Goal: Information Seeking & Learning: Find specific page/section

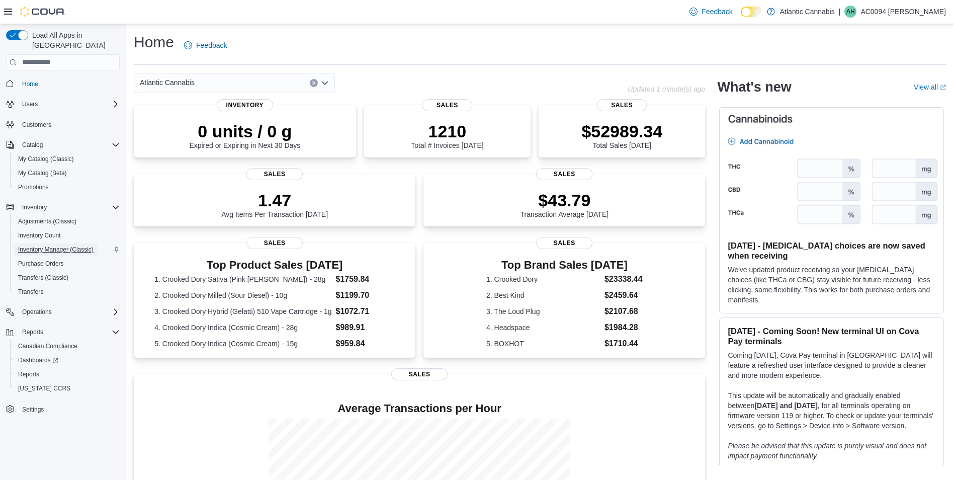
click at [76, 245] on span "Inventory Manager (Classic)" at bounding box center [55, 249] width 75 height 8
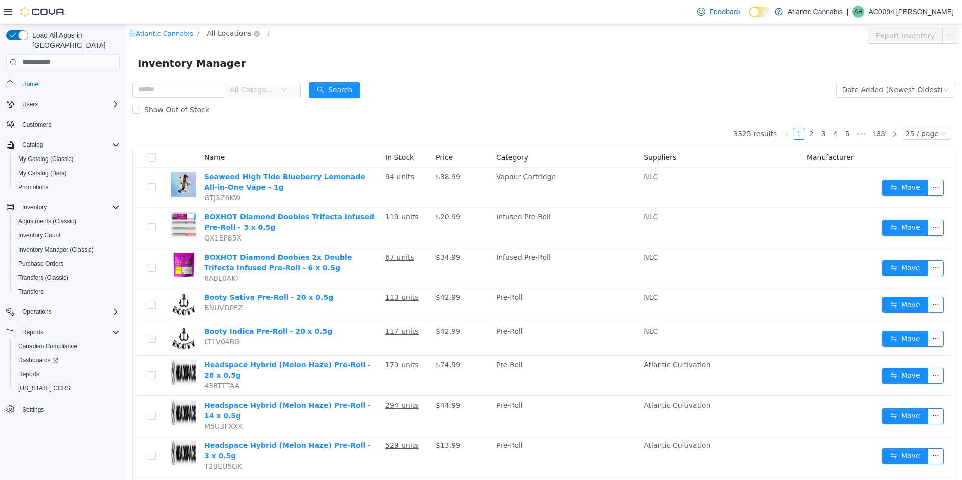
click at [229, 37] on span "All Locations" at bounding box center [229, 32] width 44 height 11
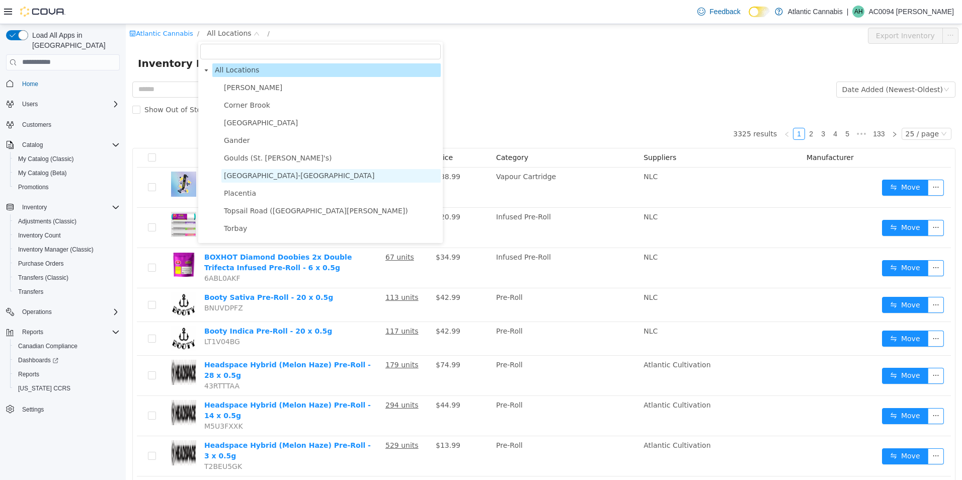
click at [248, 177] on span "Grand Falls-Windsor" at bounding box center [299, 175] width 150 height 8
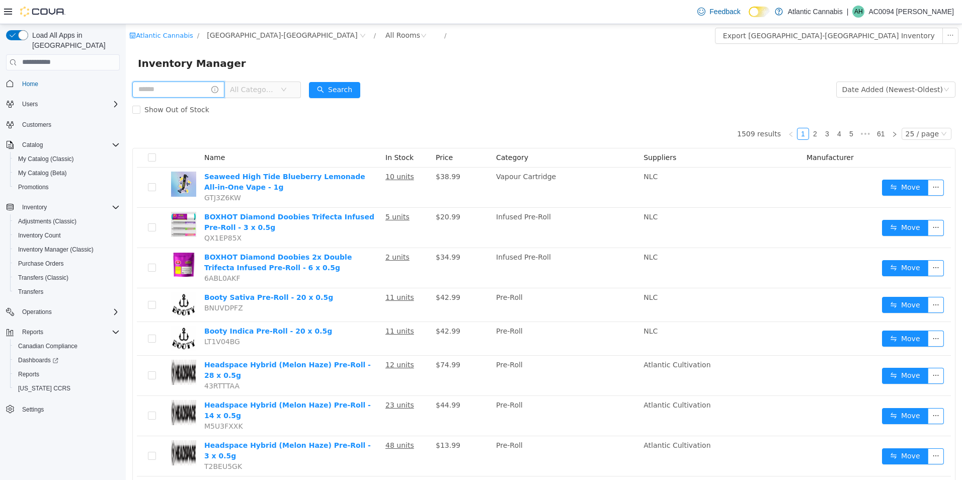
click at [165, 87] on input "text" at bounding box center [178, 89] width 92 height 16
type input "********"
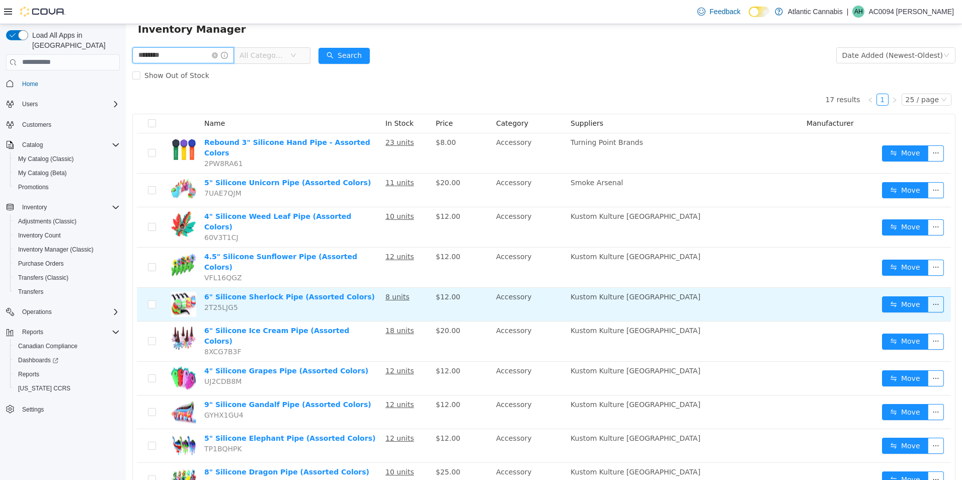
scroll to position [151, 0]
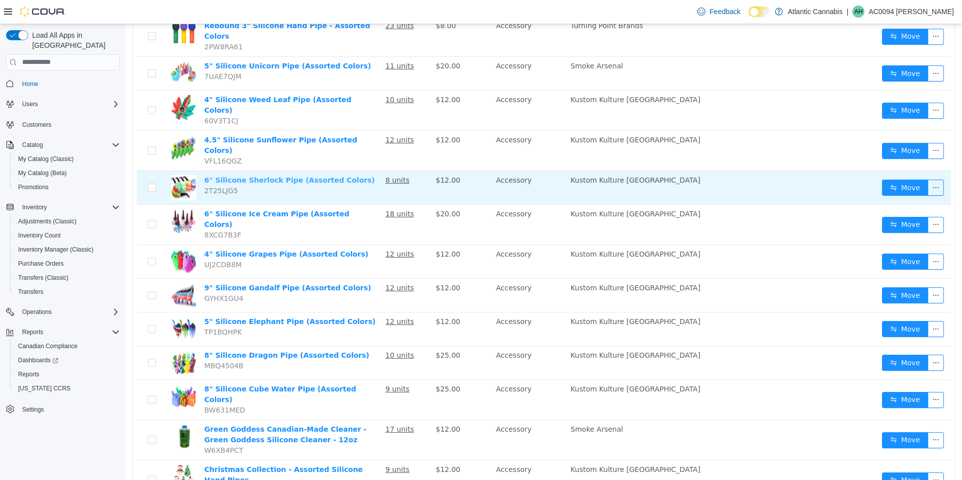
click at [254, 176] on link "6" Silicone Sherlock Pipe (Assorted Colors)" at bounding box center [289, 180] width 170 height 8
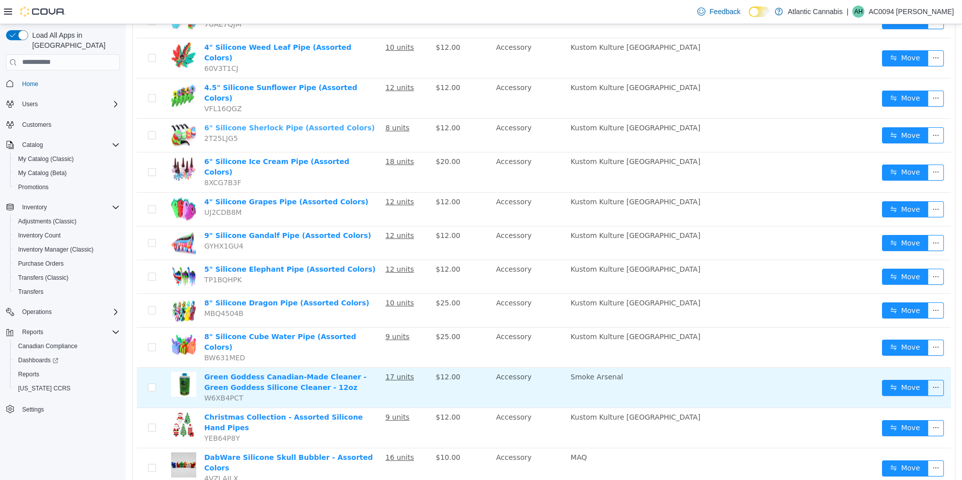
scroll to position [195, 0]
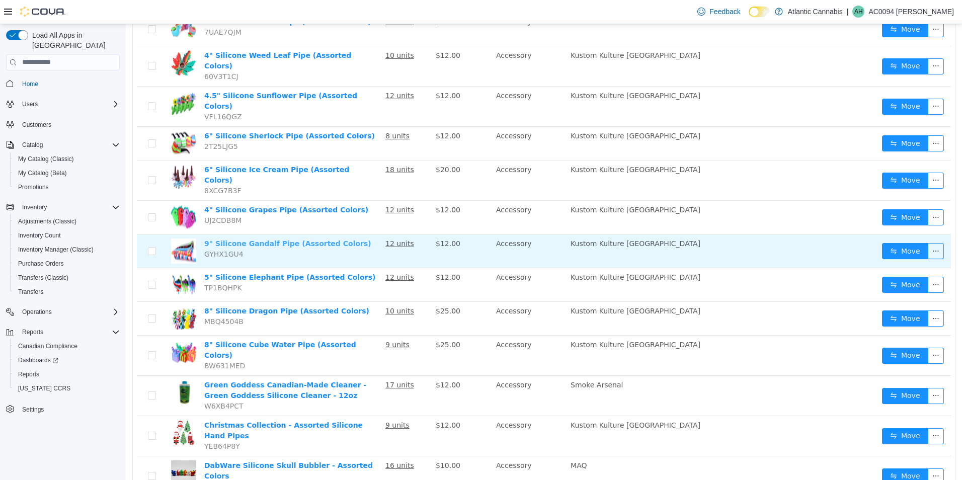
click at [225, 239] on link "9" Silicone Gandalf Pipe (Assorted Colors)" at bounding box center [287, 243] width 167 height 8
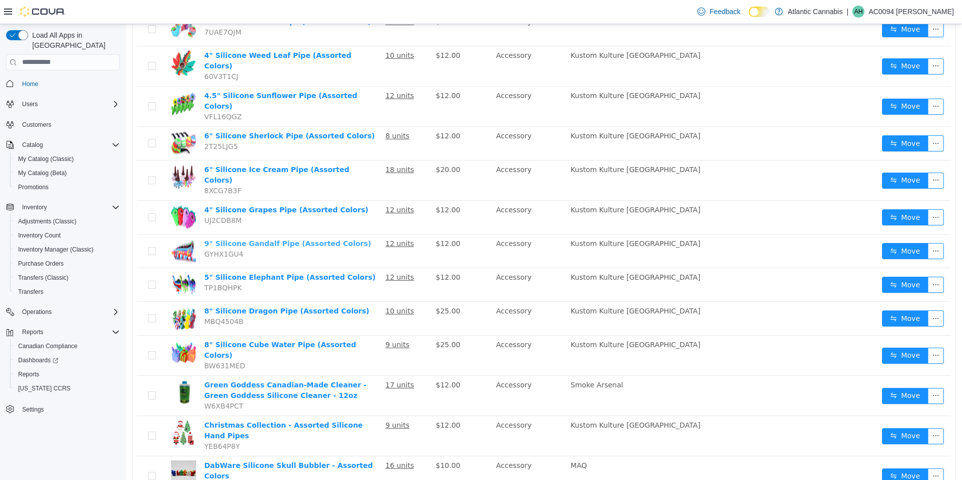
scroll to position [0, 0]
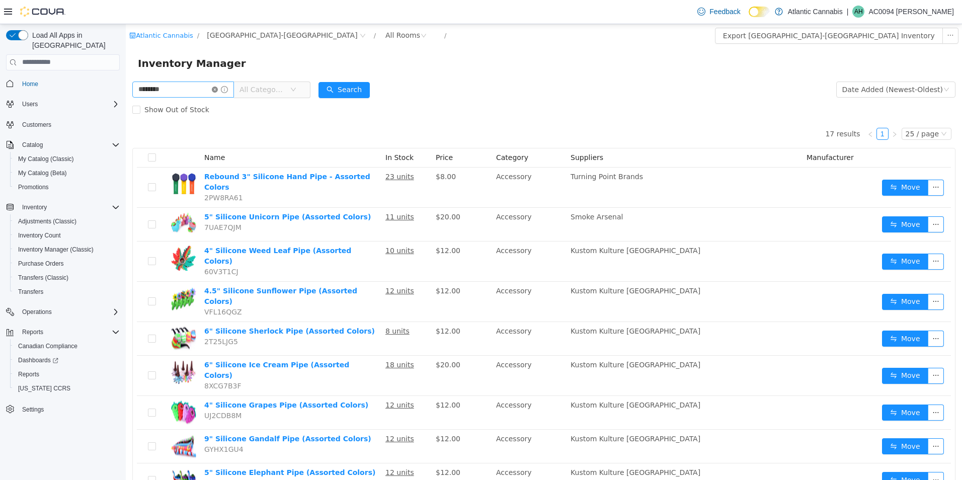
click at [218, 89] on icon "icon: close-circle" at bounding box center [215, 89] width 6 height 6
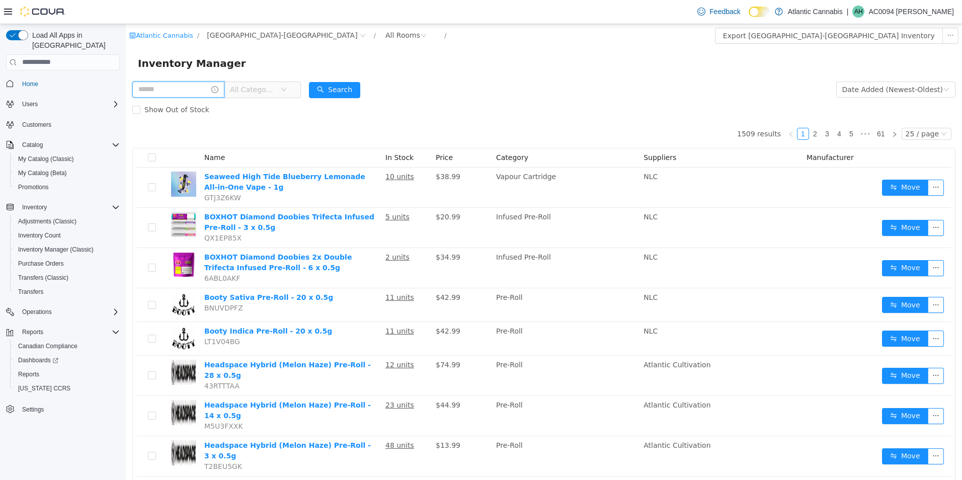
click at [166, 92] on input "text" at bounding box center [178, 89] width 92 height 16
type input "*****"
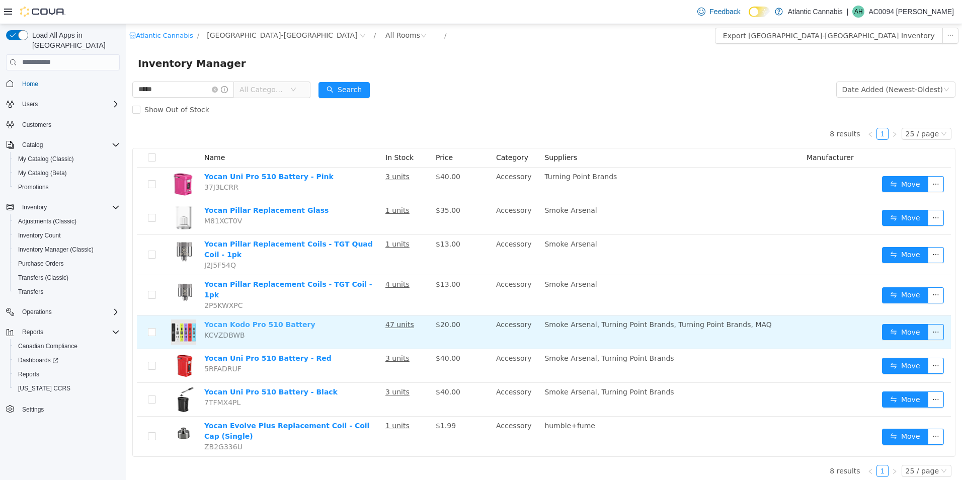
click at [274, 320] on link "Yocan Kodo Pro 510 Battery" at bounding box center [259, 324] width 111 height 8
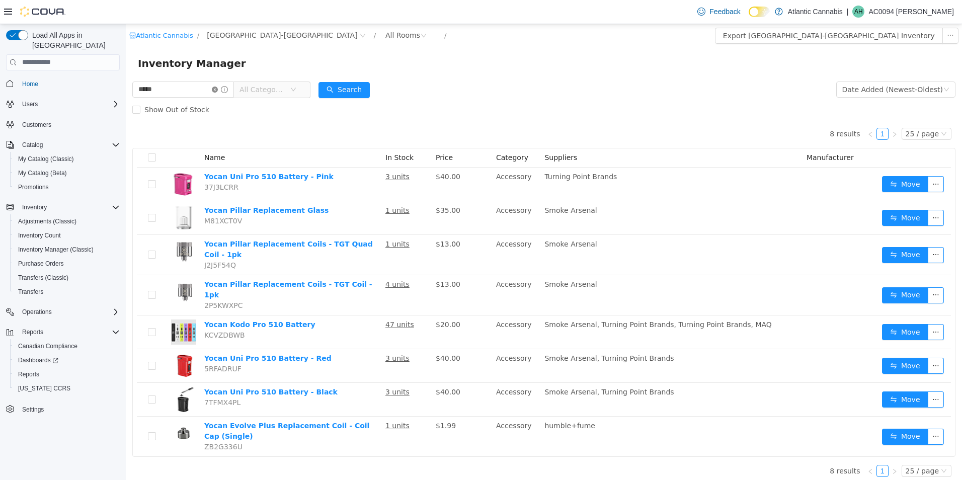
click at [218, 86] on icon "icon: close-circle" at bounding box center [215, 89] width 6 height 6
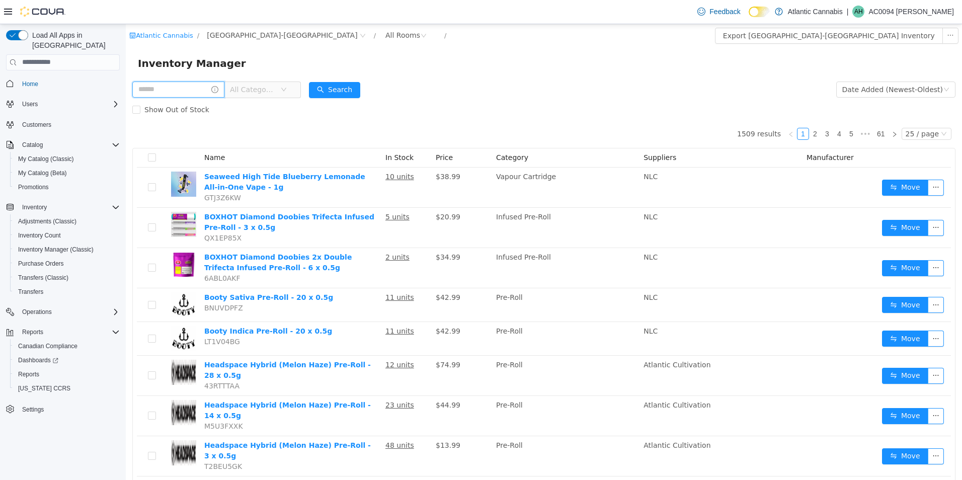
click at [204, 90] on input "text" at bounding box center [178, 89] width 92 height 16
type input "*******"
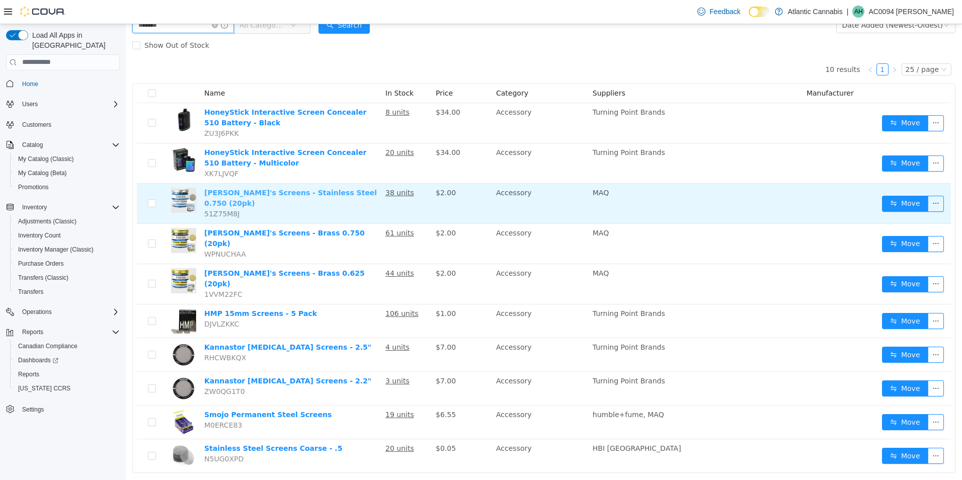
scroll to position [66, 0]
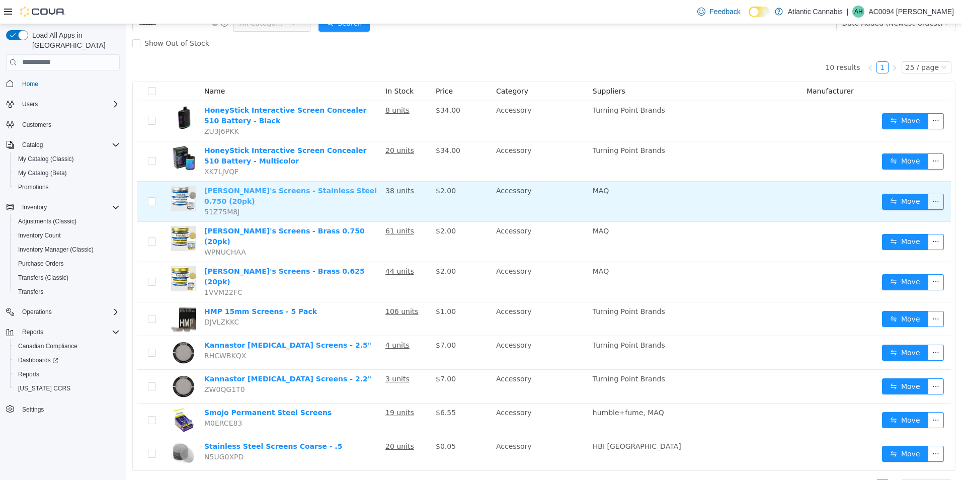
click at [269, 191] on link "[PERSON_NAME]'s Screens - Stainless Steel 0.750 (20pk)" at bounding box center [290, 195] width 173 height 19
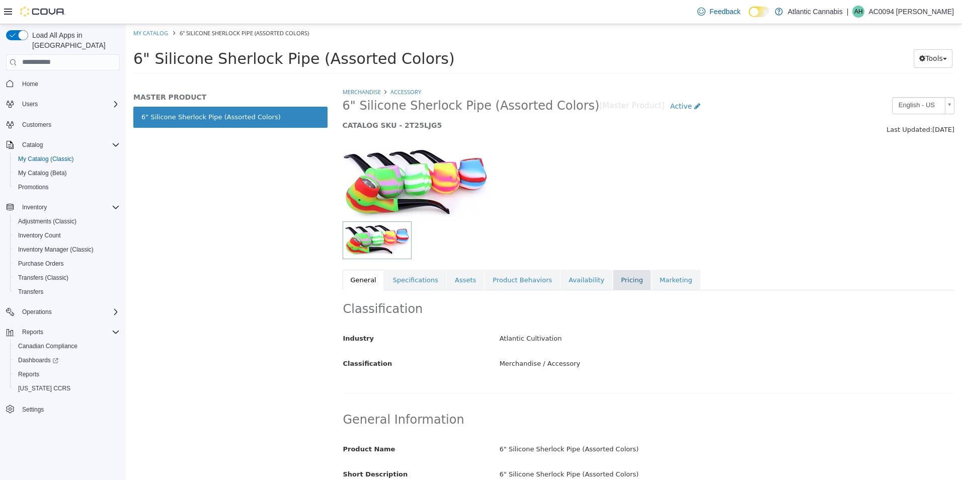
click at [613, 276] on link "Pricing" at bounding box center [632, 279] width 38 height 21
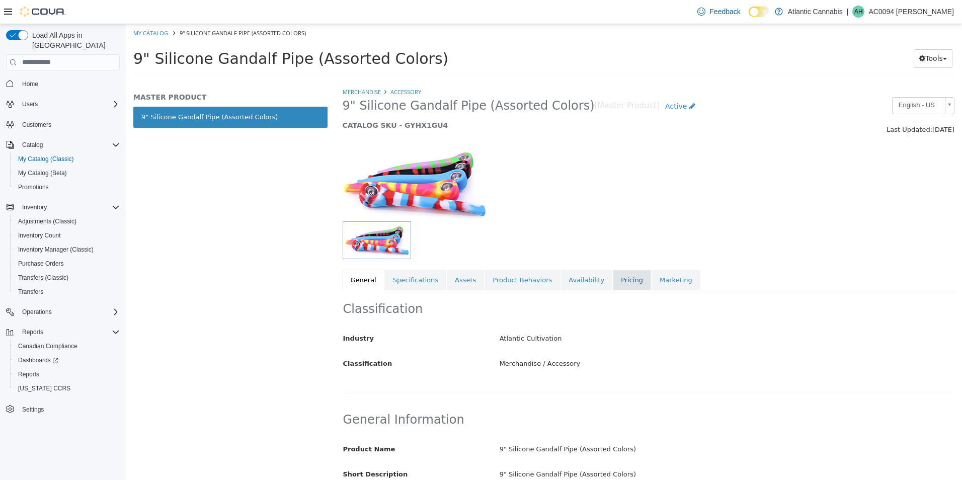
click at [615, 278] on link "Pricing" at bounding box center [632, 279] width 38 height 21
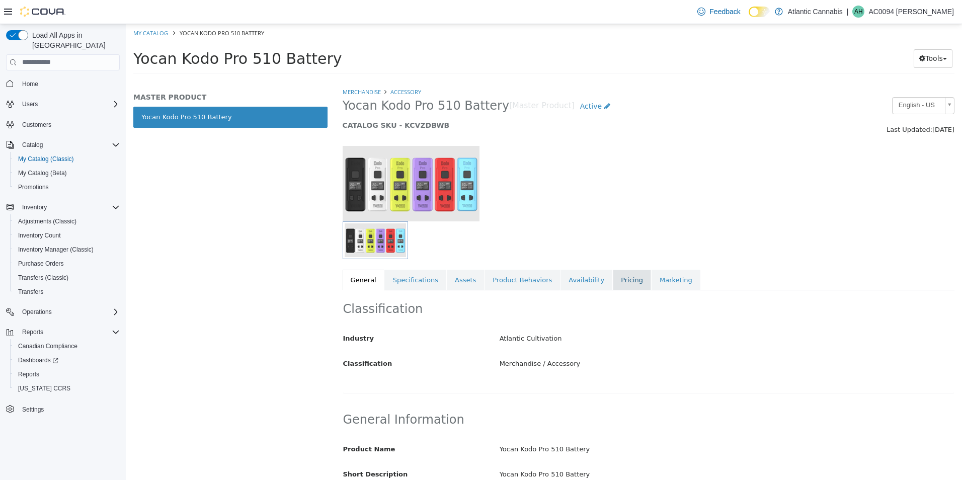
click at [613, 279] on link "Pricing" at bounding box center [632, 279] width 38 height 21
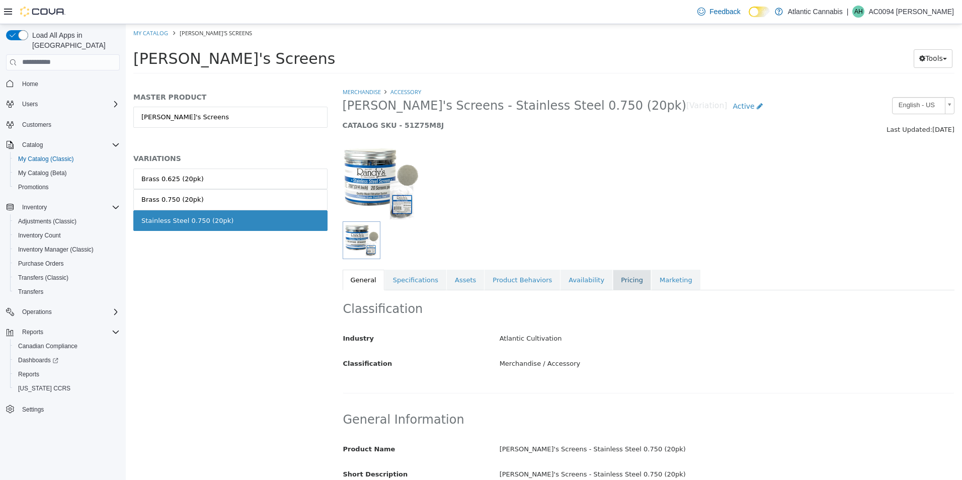
click at [613, 274] on link "Pricing" at bounding box center [632, 279] width 38 height 21
